Goal: Transaction & Acquisition: Obtain resource

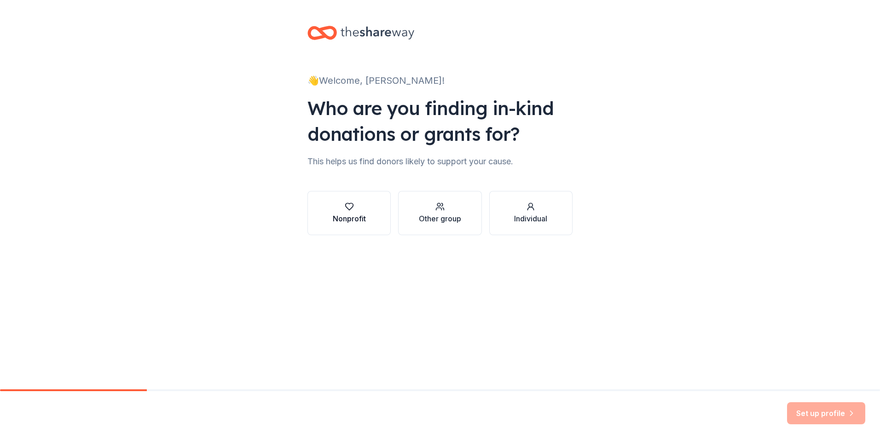
click at [360, 218] on div "Nonprofit" at bounding box center [349, 218] width 33 height 11
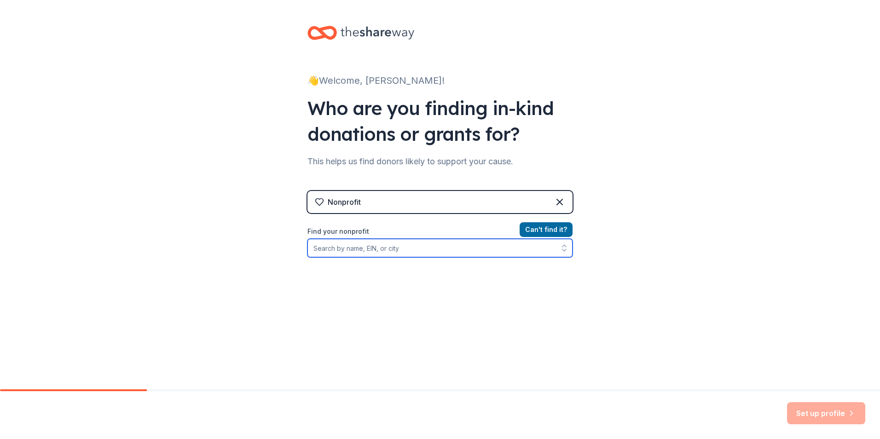
click at [442, 256] on input "Find your nonprofit" at bounding box center [439, 248] width 265 height 18
type input "8"
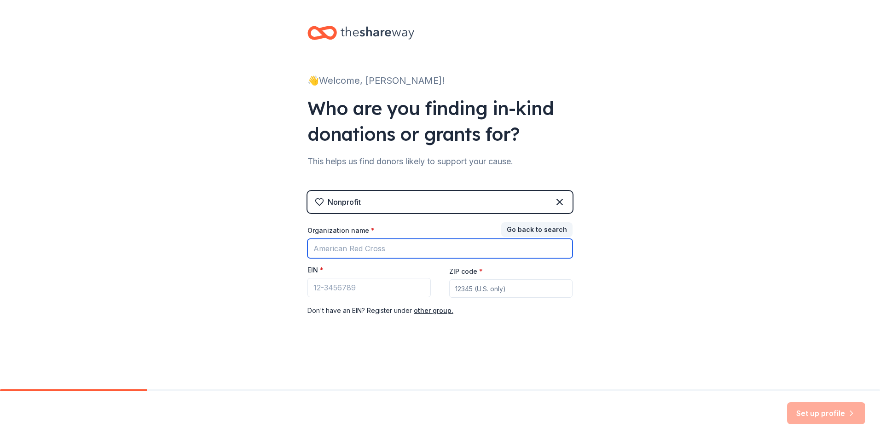
click at [411, 242] on input "Organization name *" at bounding box center [439, 248] width 265 height 19
type input "[PERSON_NAME][GEOGRAPHIC_DATA]"
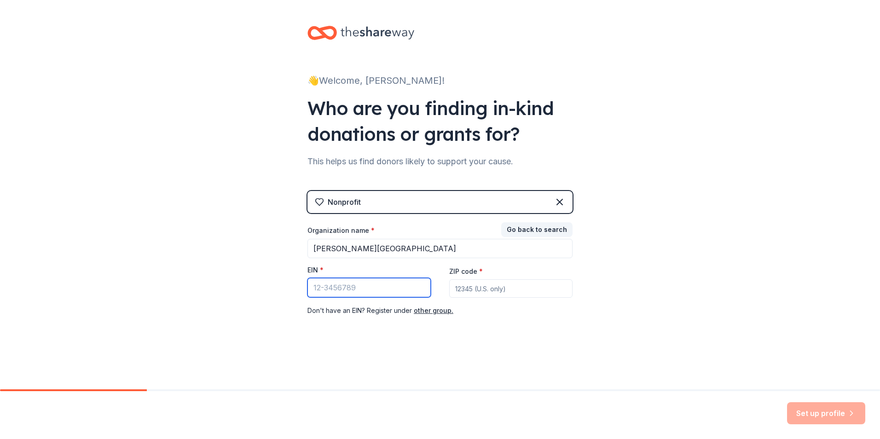
click at [348, 283] on input "EIN *" at bounding box center [368, 287] width 123 height 19
type input "[US_EMPLOYER_IDENTIFICATION_NUMBER]"
click at [500, 282] on input "ZIP code *" at bounding box center [510, 288] width 123 height 18
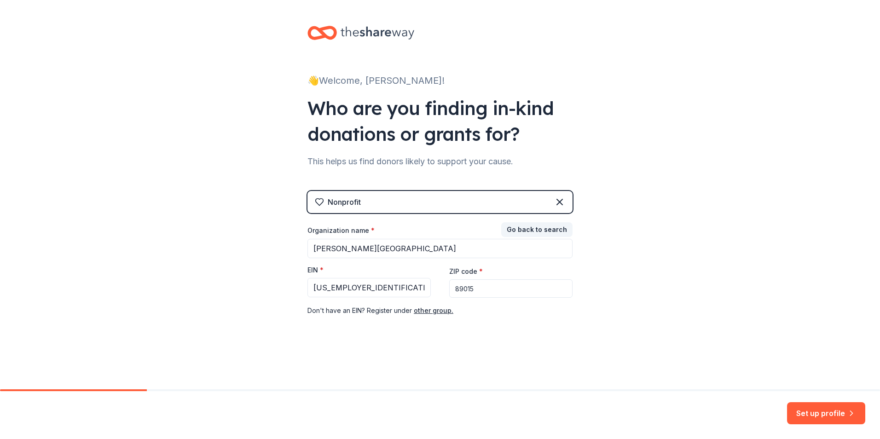
type input "89015"
click at [821, 408] on button "Set up profile" at bounding box center [826, 413] width 78 height 22
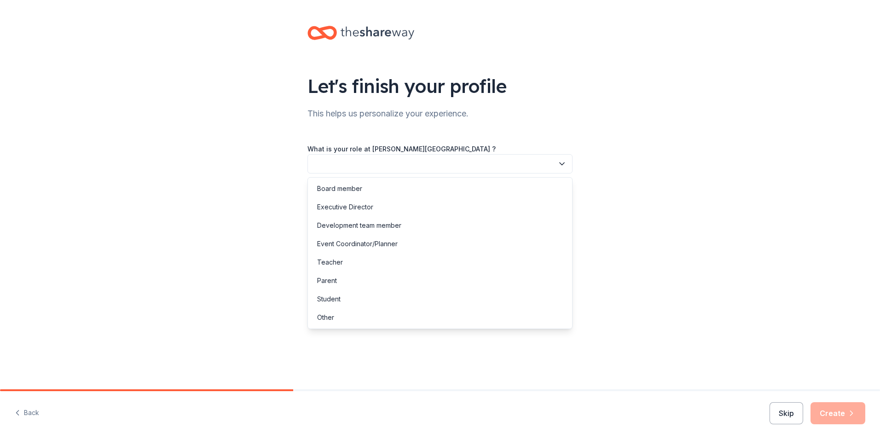
click at [453, 163] on button "button" at bounding box center [439, 163] width 265 height 19
click at [453, 185] on div "Board member" at bounding box center [440, 188] width 260 height 18
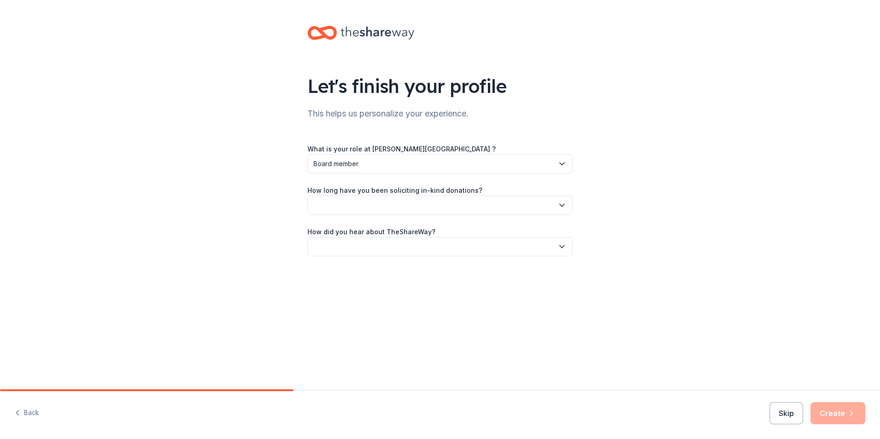
click at [455, 205] on button "button" at bounding box center [439, 205] width 265 height 19
click at [455, 235] on div "This is my first time!" at bounding box center [440, 230] width 260 height 18
click at [453, 249] on button "button" at bounding box center [439, 246] width 265 height 19
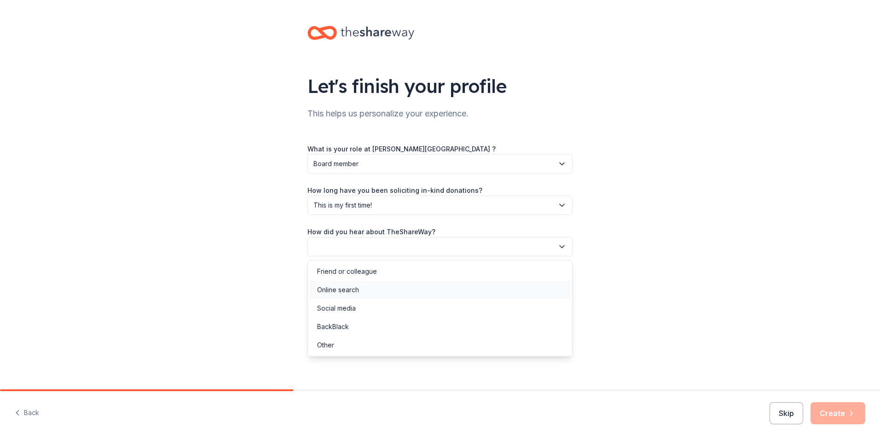
click at [460, 297] on div "Online search" at bounding box center [440, 290] width 260 height 18
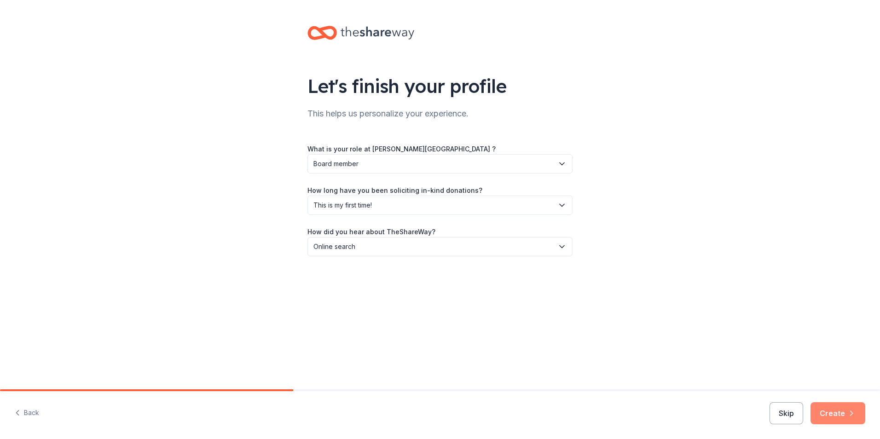
click at [824, 410] on button "Create" at bounding box center [837, 413] width 55 height 22
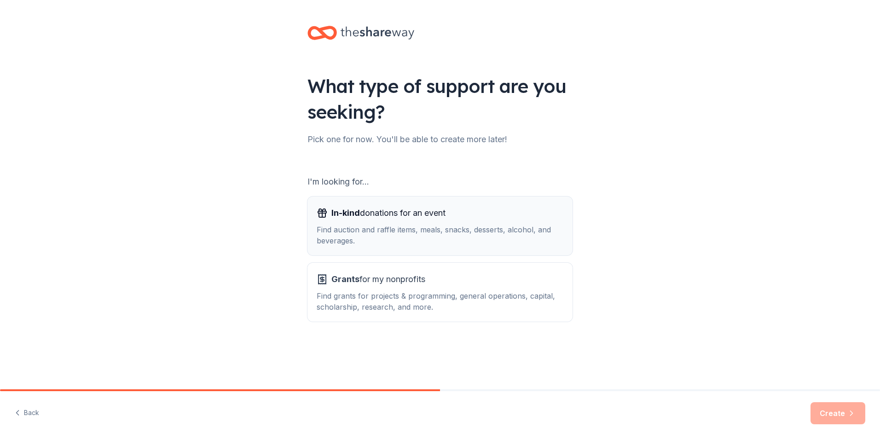
click at [438, 211] on span "In-kind donations for an event" at bounding box center [388, 213] width 114 height 15
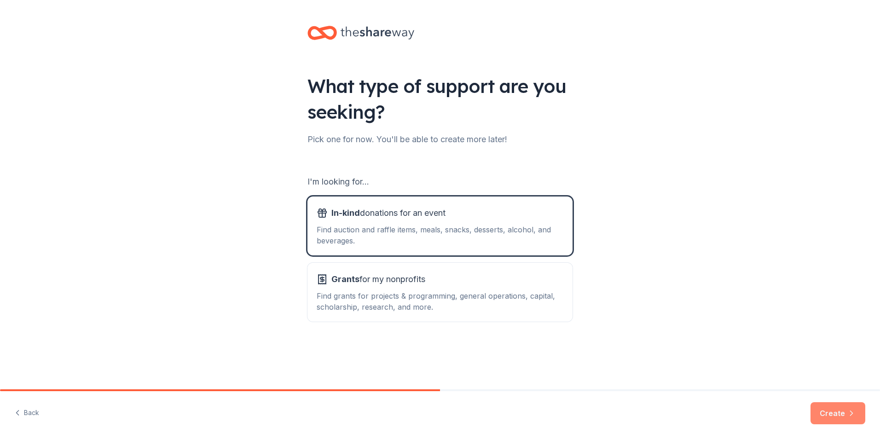
click at [832, 410] on button "Create" at bounding box center [837, 413] width 55 height 22
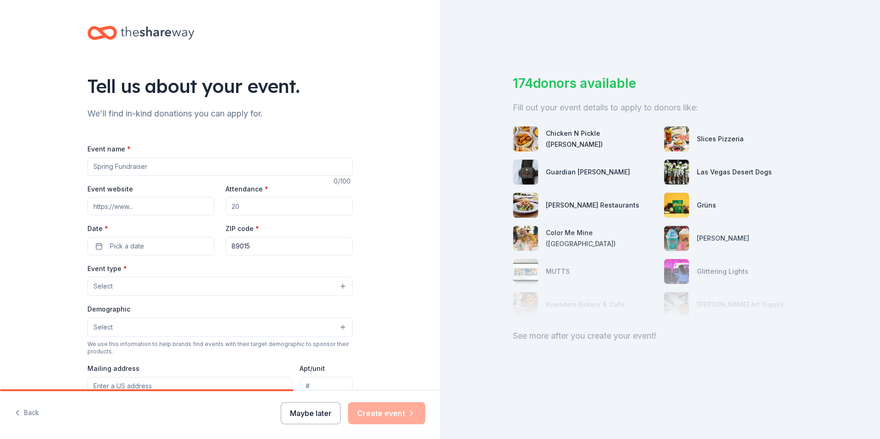
click at [316, 409] on button "Maybe later" at bounding box center [311, 413] width 60 height 22
click at [318, 411] on button "Maybe later" at bounding box center [311, 413] width 60 height 22
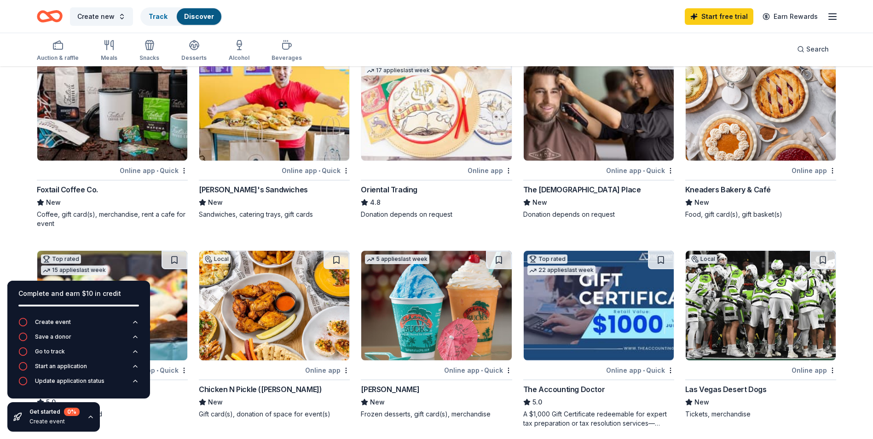
scroll to position [184, 0]
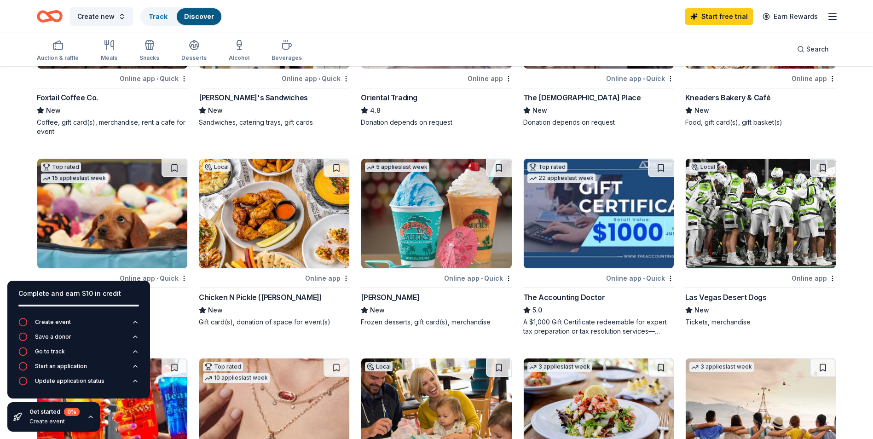
click at [432, 237] on img at bounding box center [436, 214] width 150 height 110
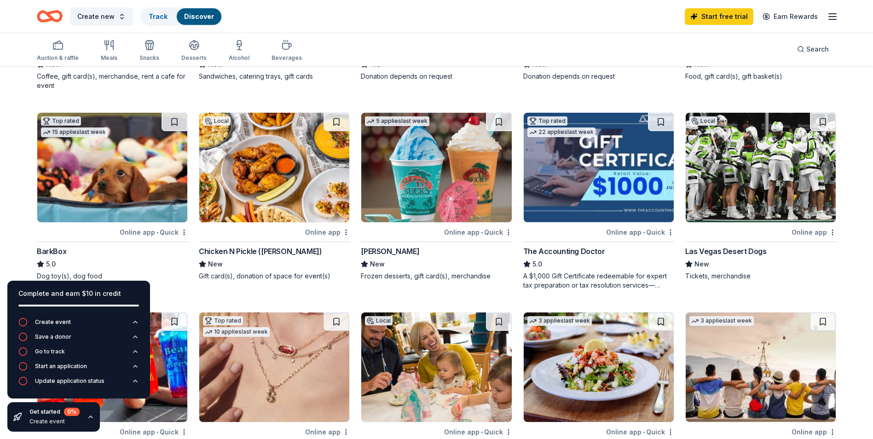
click at [100, 181] on img at bounding box center [112, 168] width 150 height 110
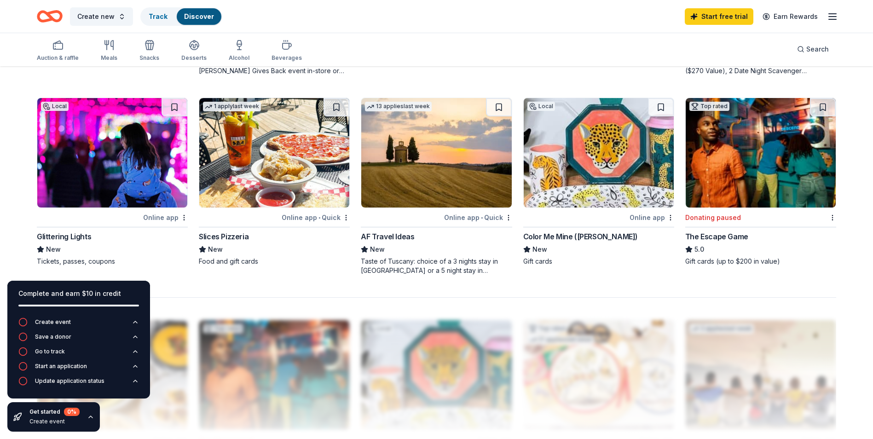
scroll to position [414, 0]
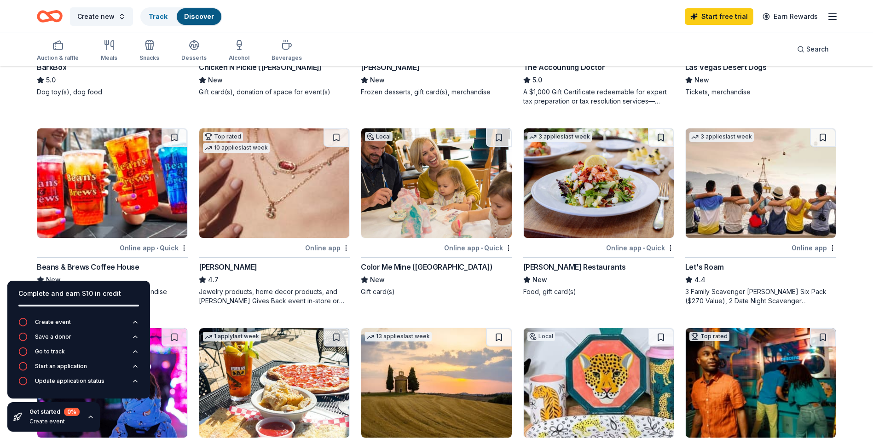
click at [264, 219] on img at bounding box center [274, 183] width 150 height 110
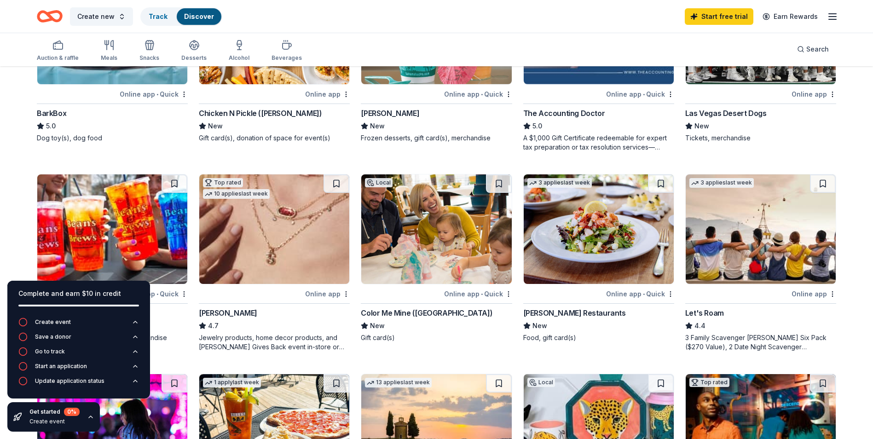
scroll to position [460, 0]
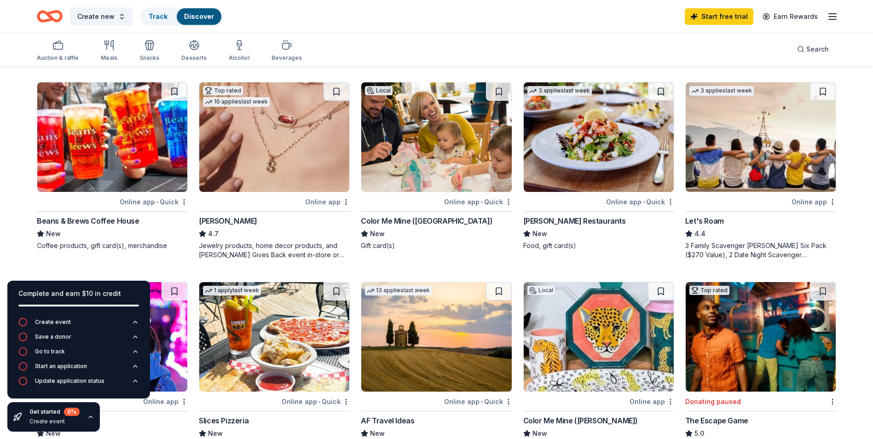
click at [566, 162] on img at bounding box center [599, 137] width 150 height 110
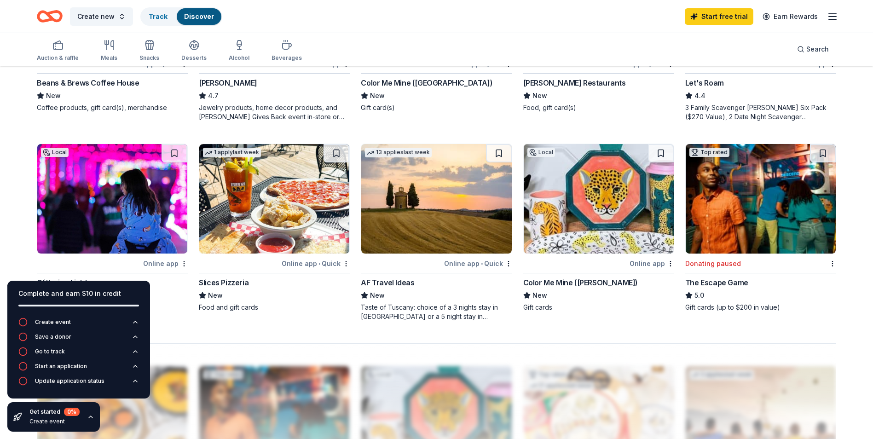
scroll to position [644, 0]
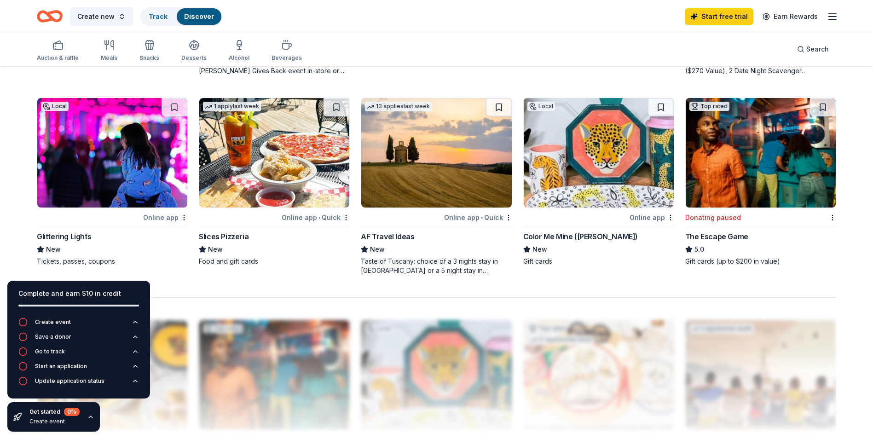
click at [107, 152] on img at bounding box center [112, 153] width 150 height 110
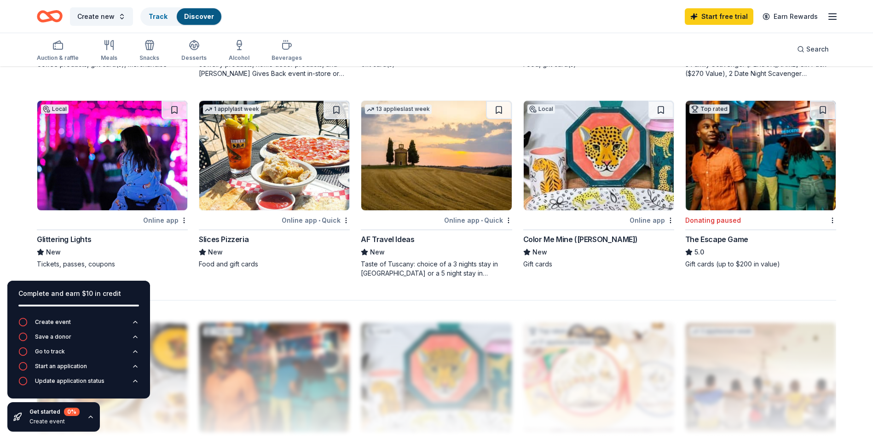
scroll to position [595, 0]
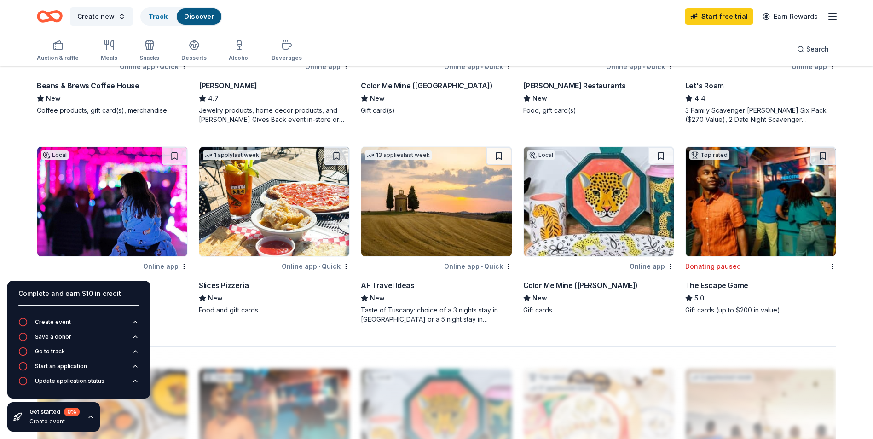
click at [305, 199] on img at bounding box center [274, 202] width 150 height 110
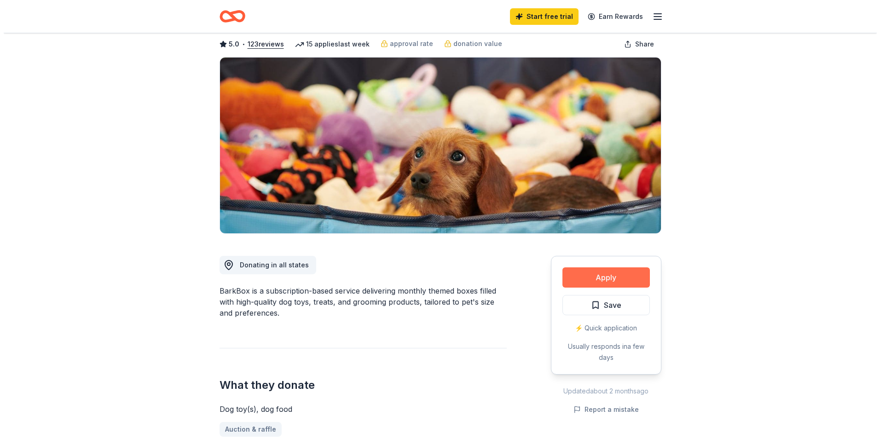
scroll to position [138, 0]
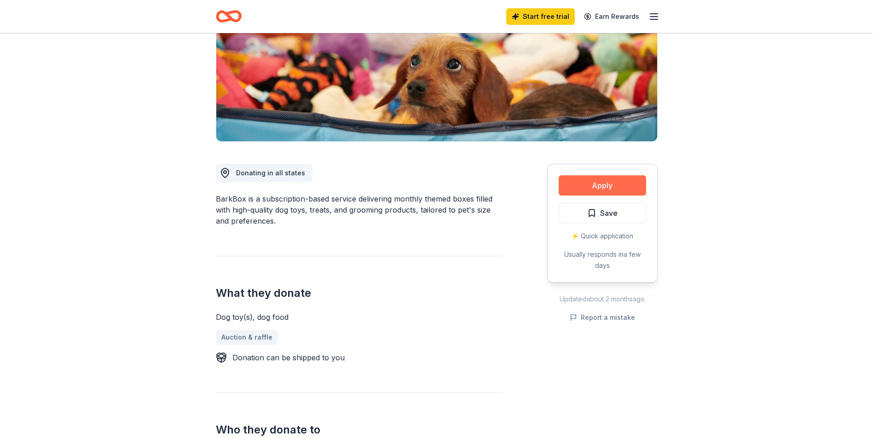
click at [595, 182] on button "Apply" at bounding box center [602, 185] width 87 height 20
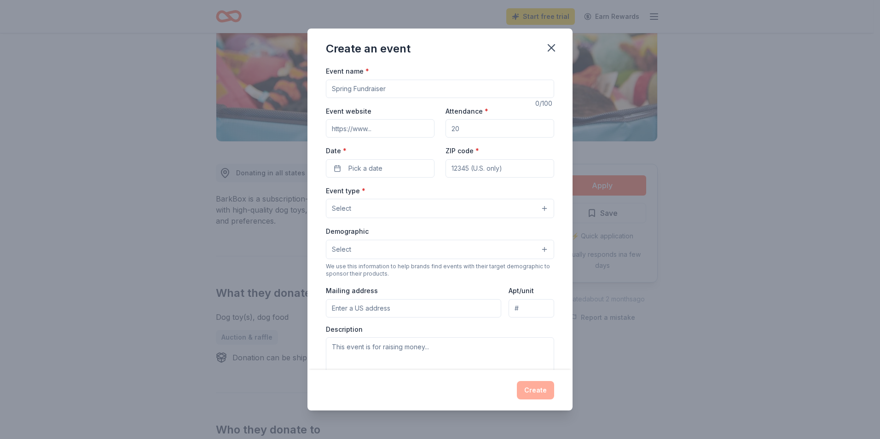
click at [365, 92] on input "Event name *" at bounding box center [440, 89] width 228 height 18
type input "Fall Festival"
type input "500"
click at [376, 175] on button "Pick a date" at bounding box center [380, 168] width 109 height 18
click at [425, 194] on button "Go to next month" at bounding box center [428, 192] width 13 height 13
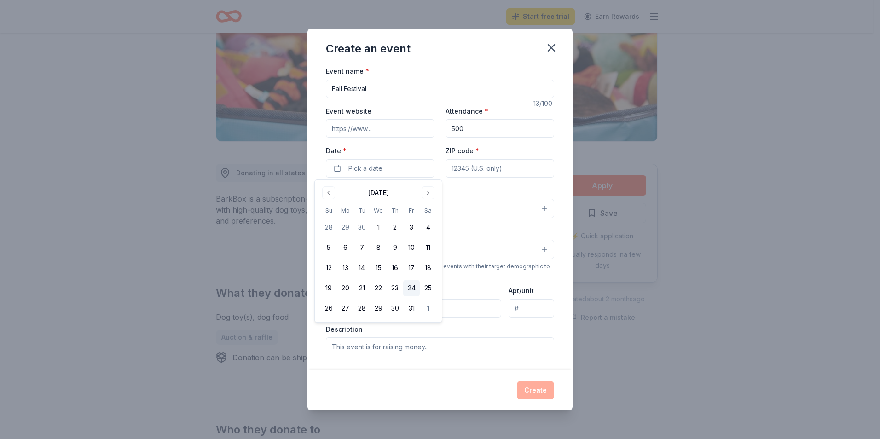
click at [413, 290] on button "24" at bounding box center [411, 288] width 17 height 17
click at [469, 170] on input "ZIP code *" at bounding box center [499, 168] width 109 height 18
type input "89015"
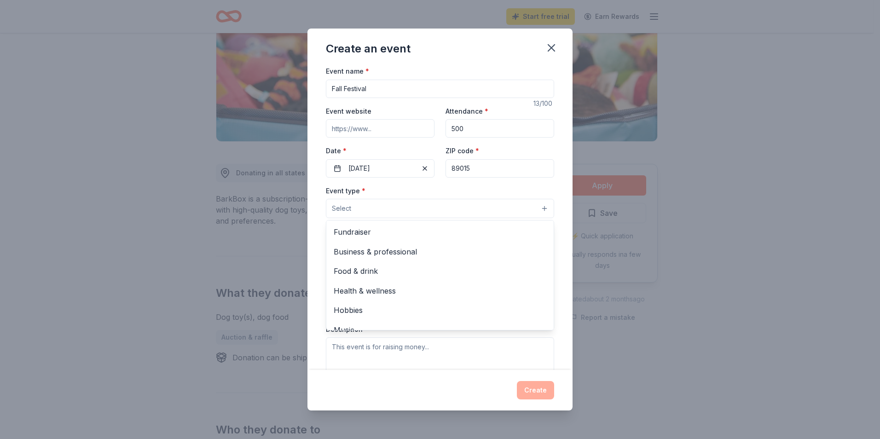
click at [451, 208] on button "Select" at bounding box center [440, 208] width 228 height 19
click at [445, 234] on span "Fundraiser" at bounding box center [440, 232] width 213 height 12
click at [559, 193] on div "Event name * Fall Festival 13 /100 Event website Attendance * 500 Date * 10/24/…" at bounding box center [439, 217] width 265 height 305
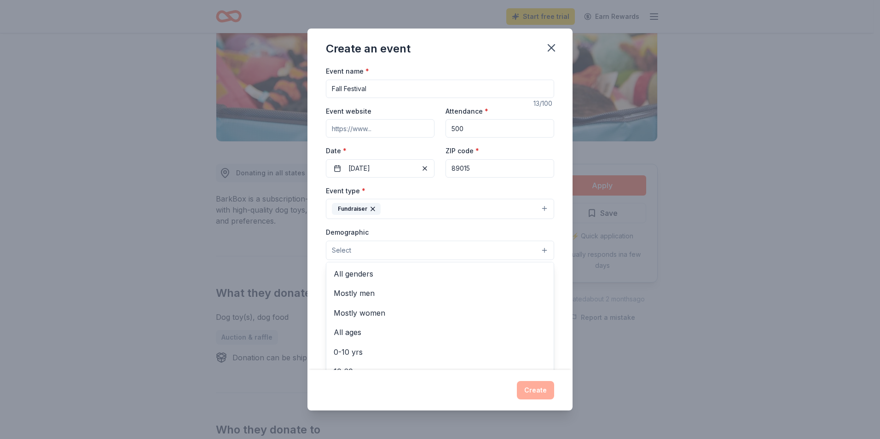
click at [509, 252] on button "Select" at bounding box center [440, 250] width 228 height 19
click at [442, 338] on span "All ages" at bounding box center [440, 332] width 213 height 12
click at [463, 275] on span "All genders" at bounding box center [440, 275] width 213 height 12
click at [559, 226] on div "Event name * Fall Festival 13 /100 Event website Attendance * 500 Date * 10/24/…" at bounding box center [439, 217] width 265 height 305
click at [448, 315] on input "Mailing address" at bounding box center [413, 310] width 175 height 18
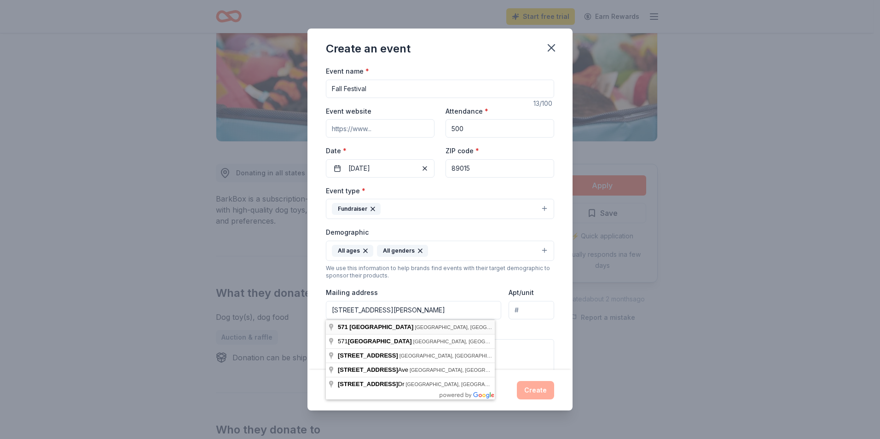
type input "[STREET_ADDRESS][PERSON_NAME]"
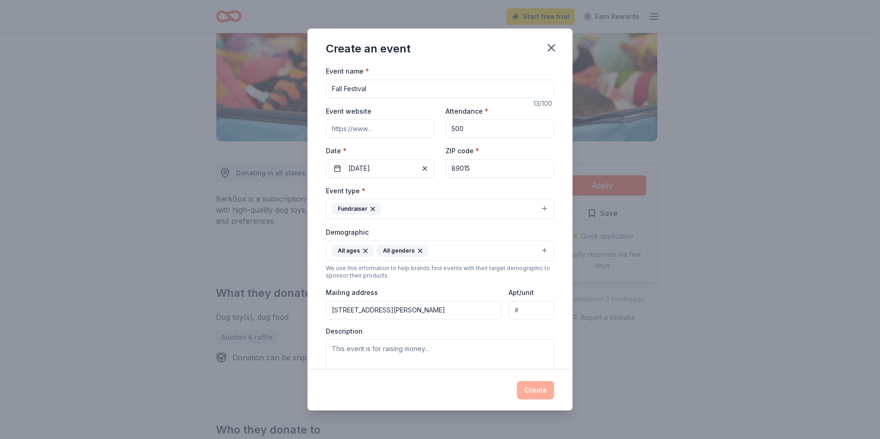
scroll to position [137, 0]
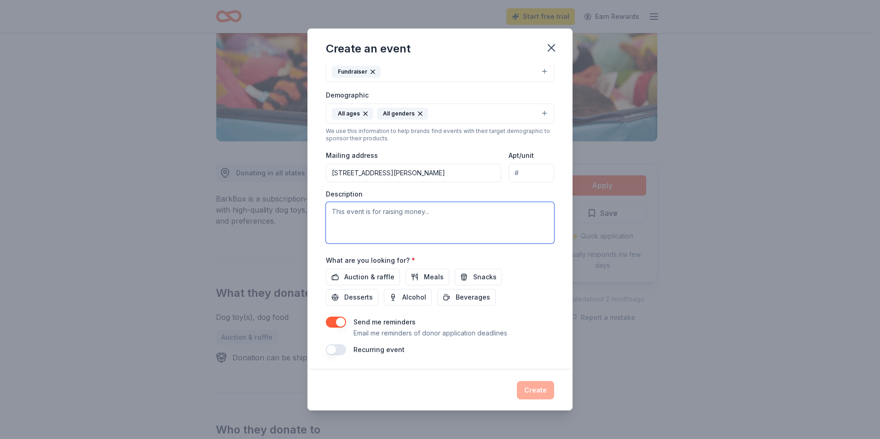
click at [403, 214] on textarea at bounding box center [440, 222] width 228 height 41
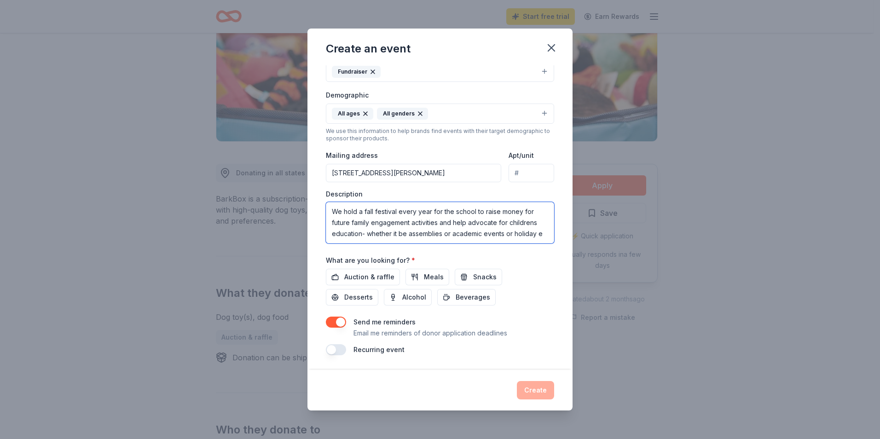
scroll to position [6, 0]
type textarea "We hold a fall festival every year for the school to raise money for future fam…"
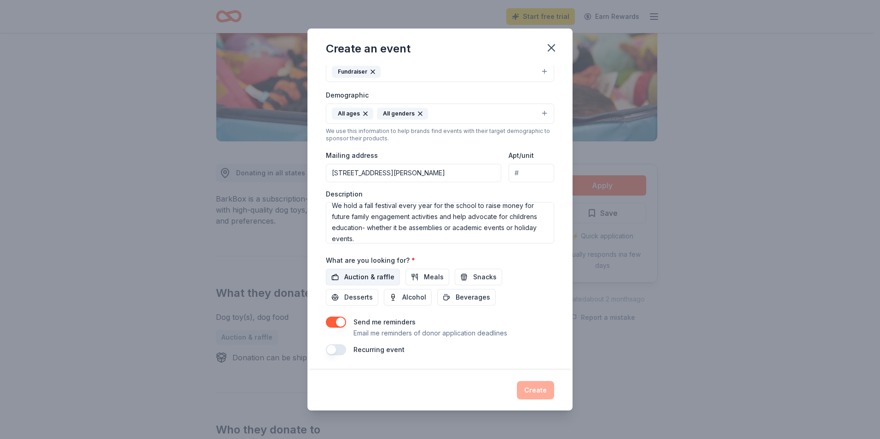
click at [368, 280] on span "Auction & raffle" at bounding box center [369, 277] width 50 height 11
click at [342, 349] on button "button" at bounding box center [336, 349] width 20 height 11
click at [533, 390] on button "Create" at bounding box center [535, 390] width 37 height 18
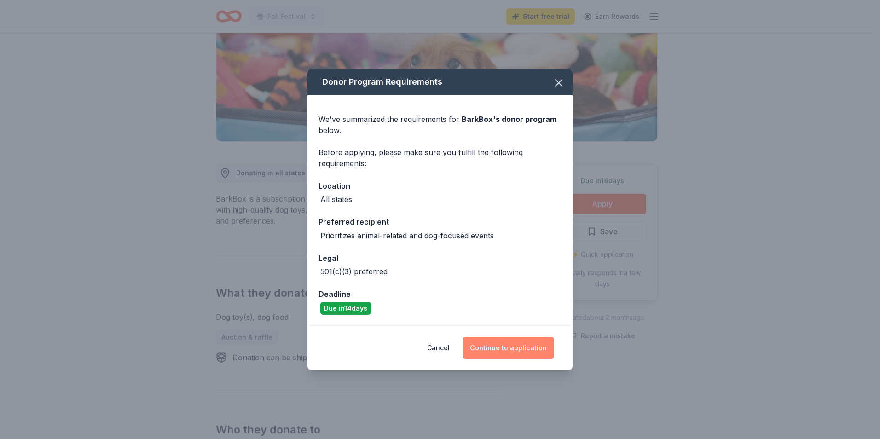
click at [503, 350] on button "Continue to application" at bounding box center [508, 348] width 92 height 22
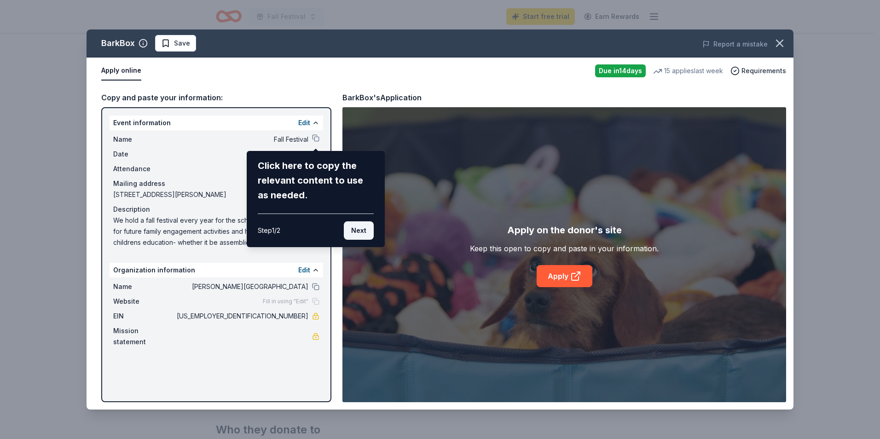
click at [368, 227] on button "Next" at bounding box center [359, 230] width 30 height 18
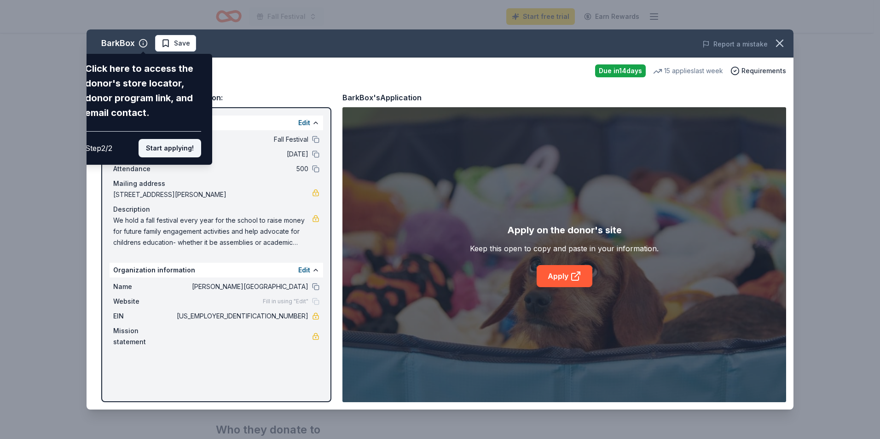
click at [168, 156] on button "Start applying!" at bounding box center [170, 148] width 63 height 18
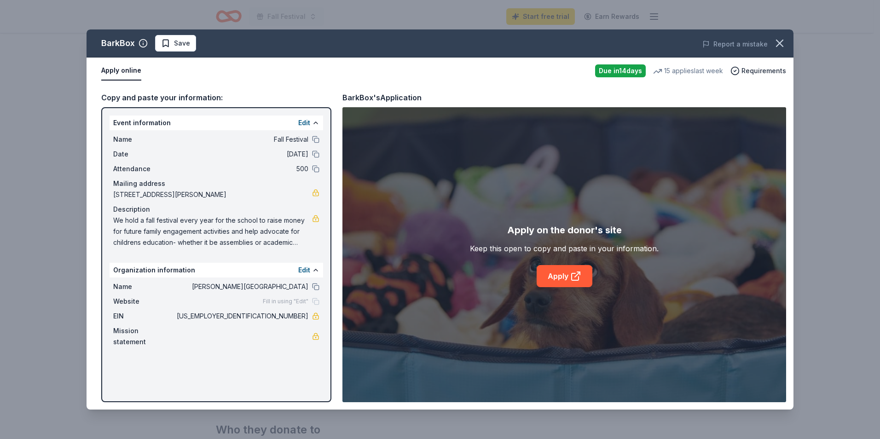
click at [567, 276] on div "BarkBox Save Report a mistake Apply online Due in 14 days 15 applies last week …" at bounding box center [440, 219] width 707 height 380
click at [575, 274] on div "BarkBox Save Report a mistake Apply online Due in 14 days 15 applies last week …" at bounding box center [440, 219] width 707 height 380
click at [589, 277] on link "Apply" at bounding box center [565, 276] width 56 height 22
drag, startPoint x: 113, startPoint y: 222, endPoint x: 312, endPoint y: 222, distance: 198.8
click at [213, 222] on div "Name Fall Festival Date 10/24/25 Attendance 500 Mailing address 571 Greenway Ro…" at bounding box center [217, 190] width 214 height 121
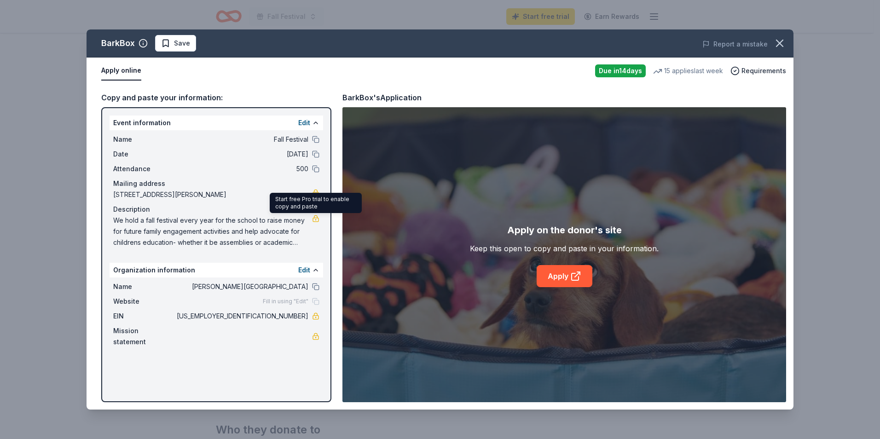
click at [299, 222] on span "We hold a fall festival every year for the school to raise money for future fam…" at bounding box center [212, 231] width 199 height 33
click at [283, 226] on span "We hold a fall festival every year for the school to raise money for future fam…" at bounding box center [212, 231] width 199 height 33
drag, startPoint x: 301, startPoint y: 241, endPoint x: 146, endPoint y: 231, distance: 154.9
click at [146, 231] on span "We hold a fall festival every year for the school to raise money for future fam…" at bounding box center [212, 231] width 199 height 33
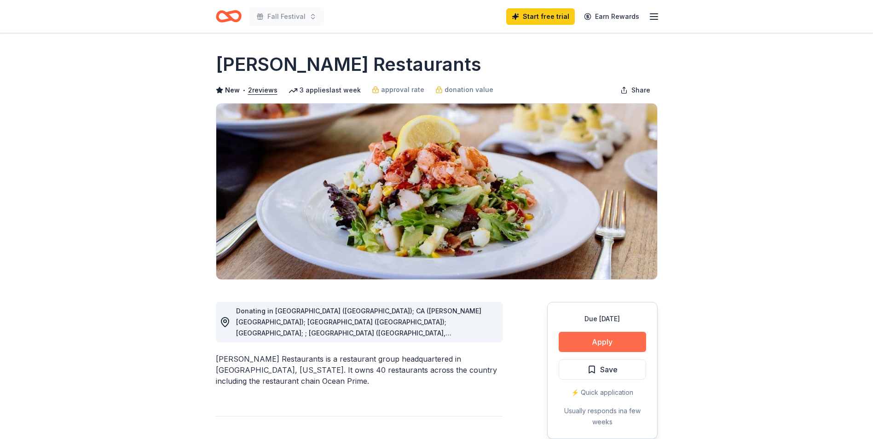
click at [618, 342] on button "Apply" at bounding box center [602, 342] width 87 height 20
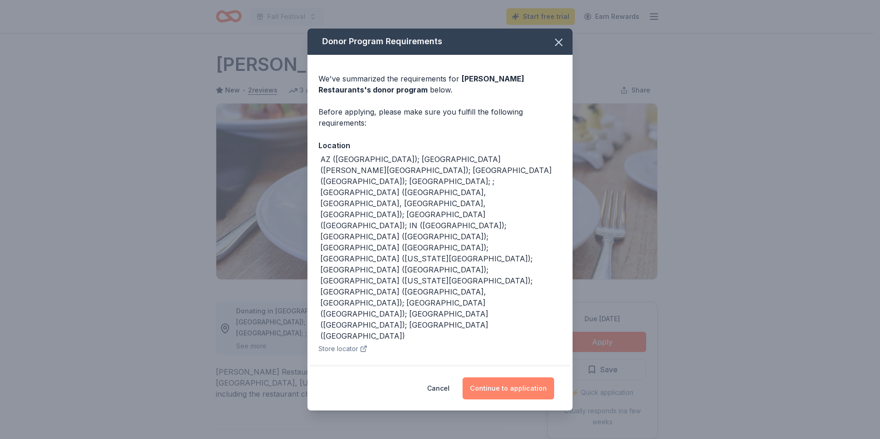
click at [520, 391] on button "Continue to application" at bounding box center [508, 388] width 92 height 22
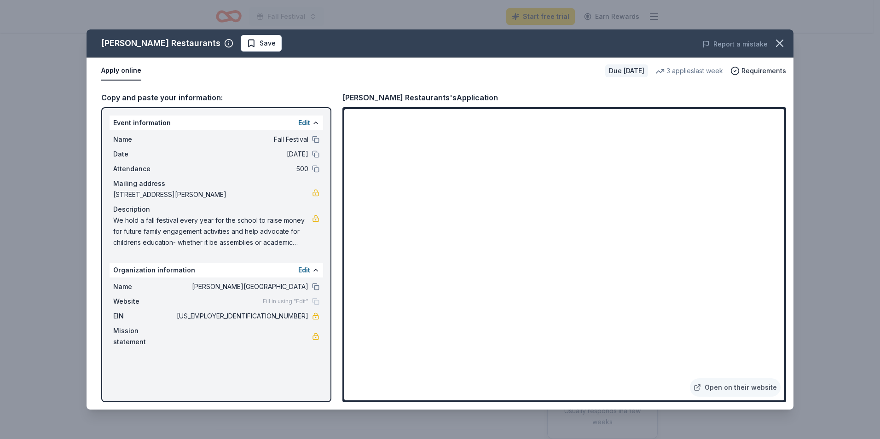
click at [130, 231] on span "We hold a fall festival every year for the school to raise money for future fam…" at bounding box center [212, 231] width 199 height 33
click at [130, 214] on div "Description" at bounding box center [216, 209] width 206 height 11
click at [309, 124] on button "Edit" at bounding box center [304, 122] width 12 height 11
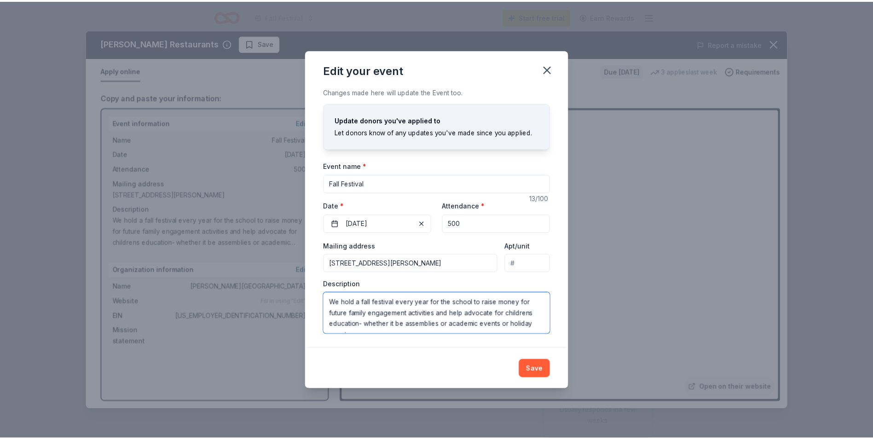
scroll to position [11, 0]
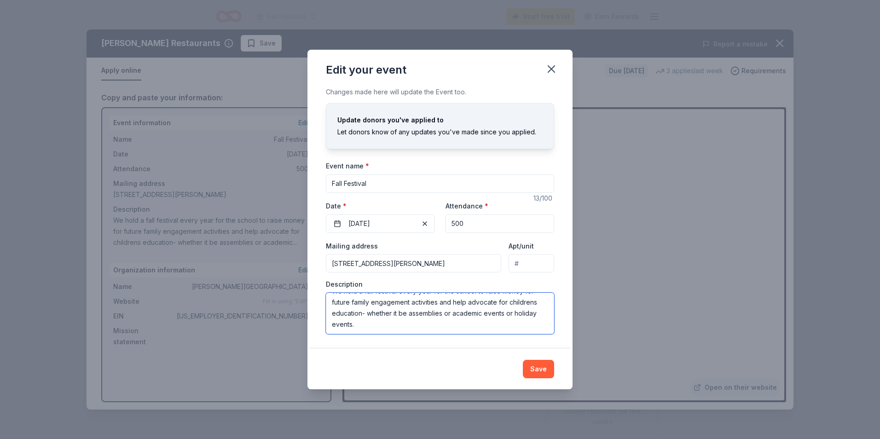
drag, startPoint x: 332, startPoint y: 303, endPoint x: 596, endPoint y: 358, distance: 269.9
click at [596, 358] on div "Edit your event Changes made here will update the Event too. Update donors you'…" at bounding box center [440, 219] width 880 height 439
click at [553, 67] on icon "button" at bounding box center [551, 69] width 6 height 6
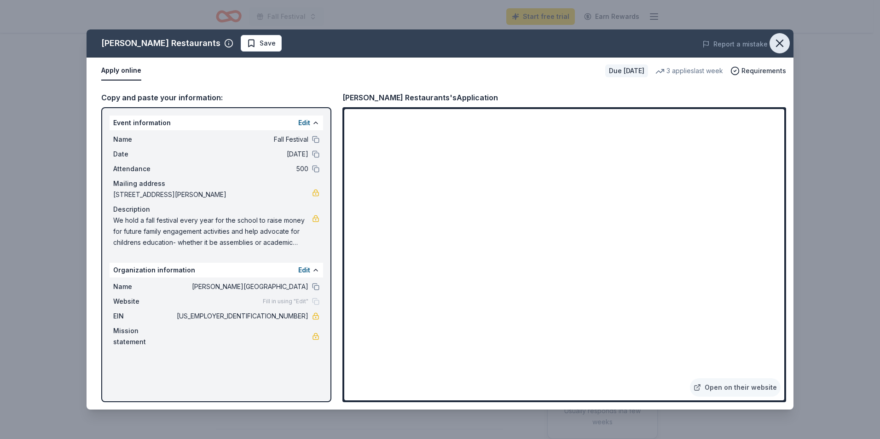
click at [774, 43] on icon "button" at bounding box center [779, 43] width 13 height 13
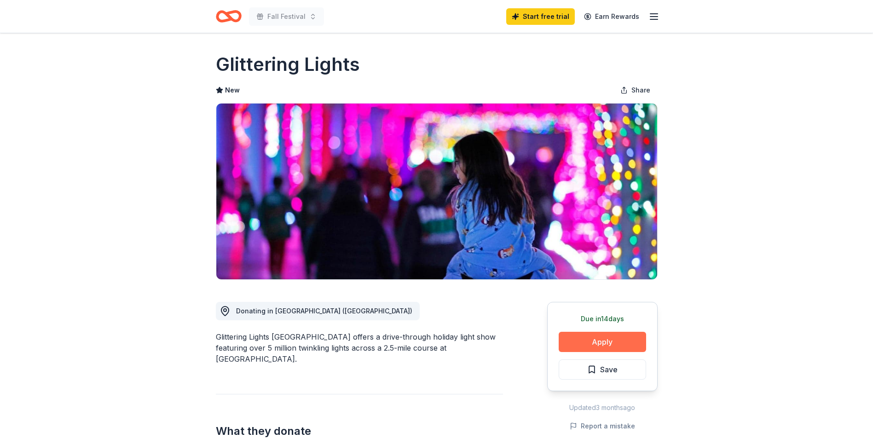
click at [623, 340] on button "Apply" at bounding box center [602, 342] width 87 height 20
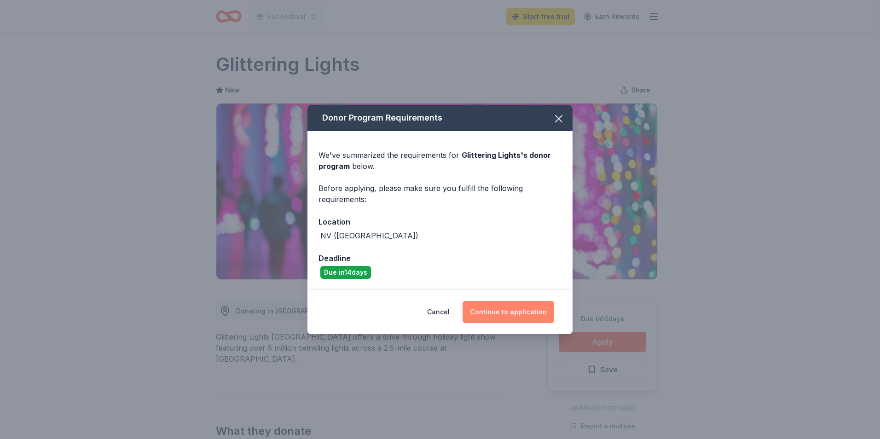
click at [493, 307] on button "Continue to application" at bounding box center [508, 312] width 92 height 22
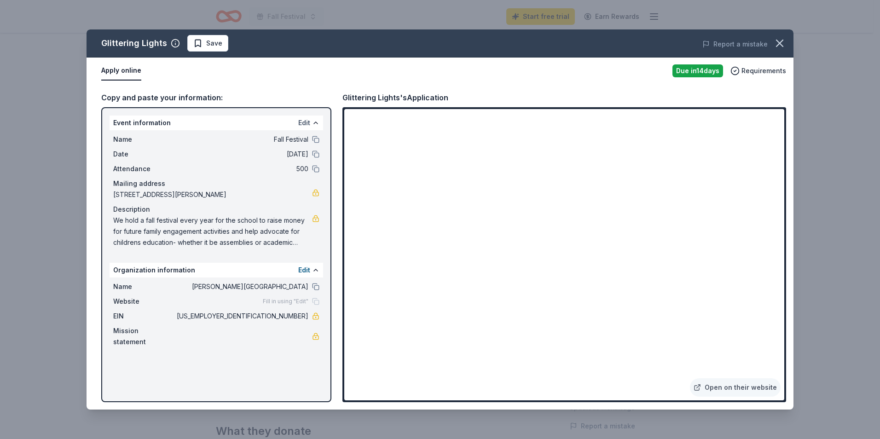
click at [301, 125] on button "Edit" at bounding box center [304, 122] width 12 height 11
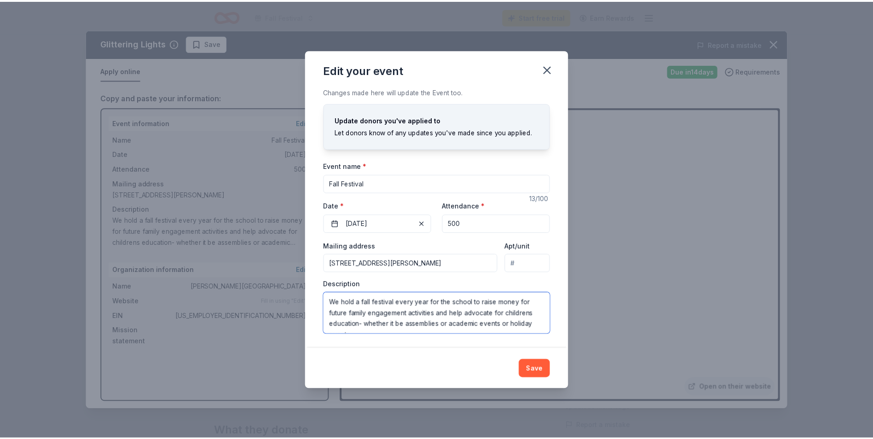
scroll to position [11, 0]
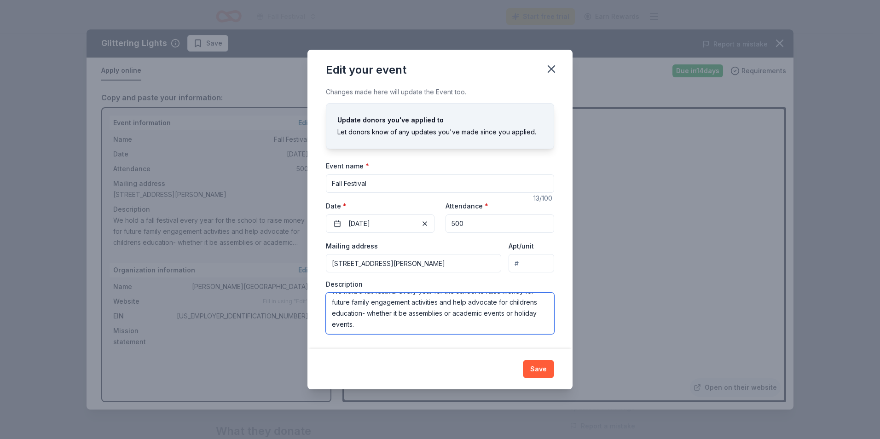
drag, startPoint x: 330, startPoint y: 301, endPoint x: 510, endPoint y: 357, distance: 188.8
click at [510, 357] on div "Edit your event Changes made here will update the Event too. Update donors you'…" at bounding box center [439, 219] width 265 height 339
click at [551, 69] on icon "button" at bounding box center [551, 69] width 6 height 6
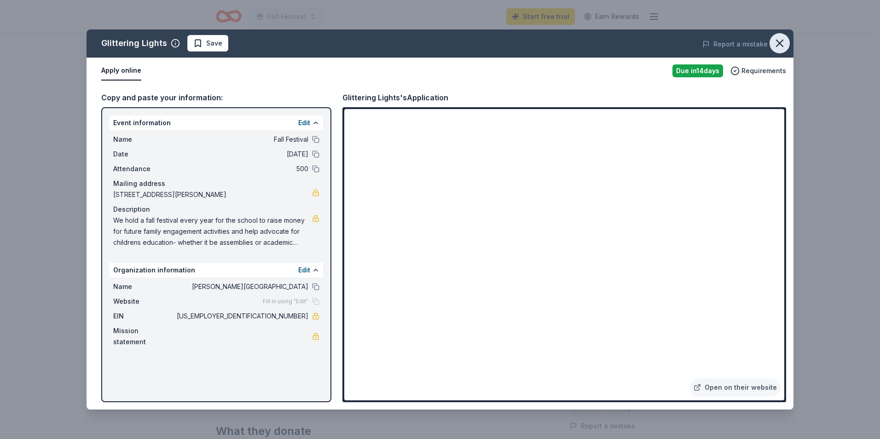
click at [773, 41] on icon "button" at bounding box center [779, 43] width 13 height 13
